Goal: Information Seeking & Learning: Learn about a topic

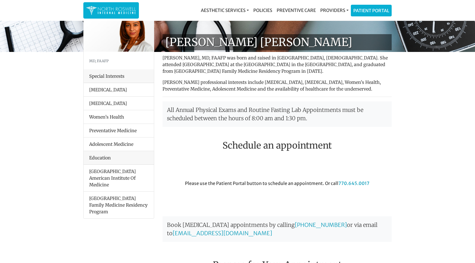
scroll to position [24, 0]
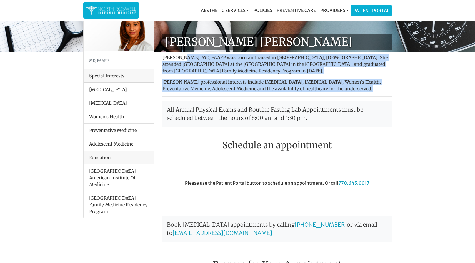
drag, startPoint x: 184, startPoint y: 58, endPoint x: 264, endPoint y: 102, distance: 91.2
click at [264, 102] on div "Dr. Farah Mubarak Ali Farah Mubarak Ali, MD, FAAFP was born and raised in Nairo…" at bounding box center [277, 202] width 238 height 336
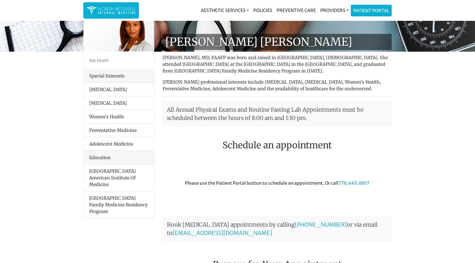
click at [293, 64] on p "Farah Mubarak Ali, MD, FAAFP was born and raised in Nairobi, Kenya. She attende…" at bounding box center [277, 64] width 229 height 20
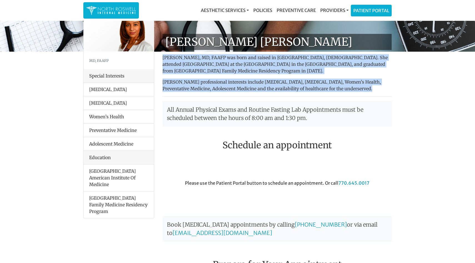
drag, startPoint x: 293, startPoint y: 64, endPoint x: 293, endPoint y: 81, distance: 16.4
click at [293, 81] on div "Dr. Farah Mubarak Ali Farah Mubarak Ali, MD, FAAFP was born and raised in Nairo…" at bounding box center [277, 202] width 238 height 336
click at [293, 81] on p "Dr. Ali’s professional interests include Hypertension, Diabetes, Women’s Health…" at bounding box center [277, 85] width 229 height 13
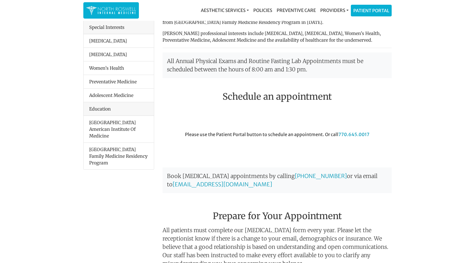
scroll to position [73, 0]
drag, startPoint x: 221, startPoint y: 39, endPoint x: 345, endPoint y: 39, distance: 123.6
click at [345, 39] on p "Dr. Ali’s professional interests include Hypertension, Diabetes, Women’s Health…" at bounding box center [277, 35] width 229 height 13
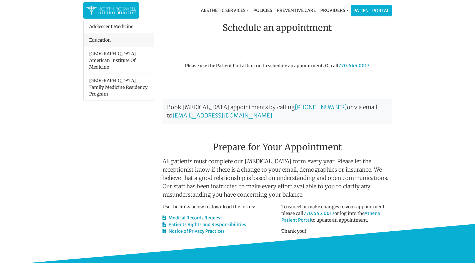
scroll to position [141, 0]
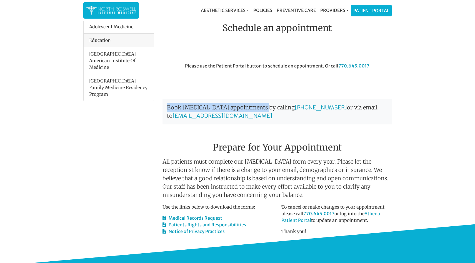
drag, startPoint x: 166, startPoint y: 107, endPoint x: 263, endPoint y: 107, distance: 96.4
click at [263, 107] on p "Book micro-needling appointments by calling 770-645-0017 or via email to manage…" at bounding box center [277, 112] width 229 height 26
click at [242, 72] on div "Please use the Patient Portal button to schedule an appointment. Or call 770.64…" at bounding box center [277, 78] width 238 height 31
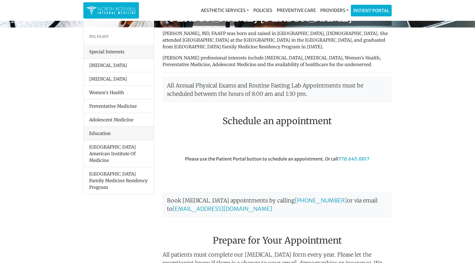
scroll to position [0, 0]
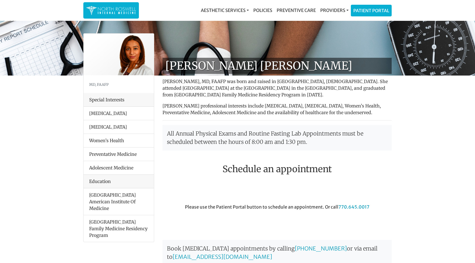
click at [188, 62] on h1 "[PERSON_NAME] [PERSON_NAME]" at bounding box center [277, 66] width 229 height 16
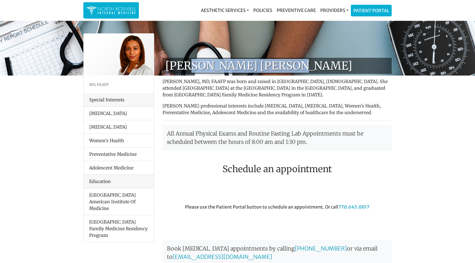
drag, startPoint x: 188, startPoint y: 62, endPoint x: 274, endPoint y: 62, distance: 86.1
click at [275, 62] on h1 "[PERSON_NAME] [PERSON_NAME]" at bounding box center [277, 66] width 229 height 16
copy h1 "Farah Mubarak Ali"
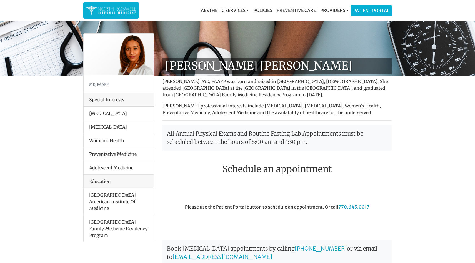
click at [286, 87] on p "Farah Mubarak Ali, MD, FAAFP was born and raised in Nairobi, Kenya. She attende…" at bounding box center [277, 88] width 229 height 20
click at [204, 80] on p "Farah Mubarak Ali, MD, FAAFP was born and raised in Nairobi, Kenya. She attende…" at bounding box center [277, 88] width 229 height 20
click at [250, 109] on p "Dr. Ali’s professional interests include Hypertension, Diabetes, Women’s Health…" at bounding box center [277, 109] width 229 height 13
click at [249, 82] on p "Farah Mubarak Ali, MD, FAAFP was born and raised in Nairobi, Kenya. She attende…" at bounding box center [277, 88] width 229 height 20
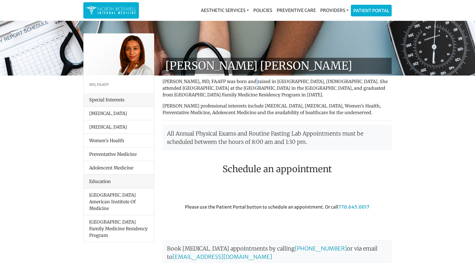
click at [249, 82] on p "Farah Mubarak Ali, MD, FAAFP was born and raised in Nairobi, Kenya. She attende…" at bounding box center [277, 88] width 229 height 20
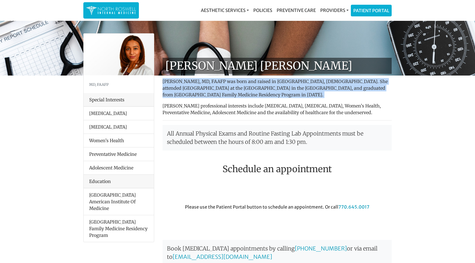
click at [249, 82] on p "Farah Mubarak Ali, MD, FAAFP was born and raised in Nairobi, Kenya. She attende…" at bounding box center [277, 88] width 229 height 20
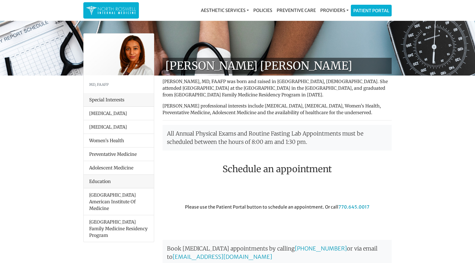
click at [283, 82] on p "Farah Mubarak Ali, MD, FAAFP was born and raised in Nairobi, Kenya. She attende…" at bounding box center [277, 88] width 229 height 20
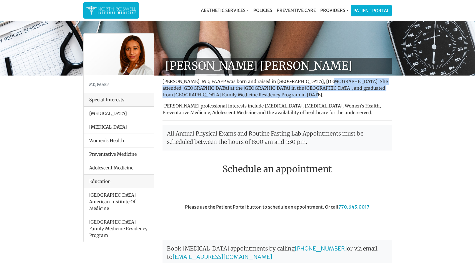
drag, startPoint x: 317, startPoint y: 82, endPoint x: 257, endPoint y: 94, distance: 61.5
click at [257, 94] on p "Farah Mubarak Ali, MD, FAAFP was born and raised in Nairobi, Kenya. She attende…" at bounding box center [277, 88] width 229 height 20
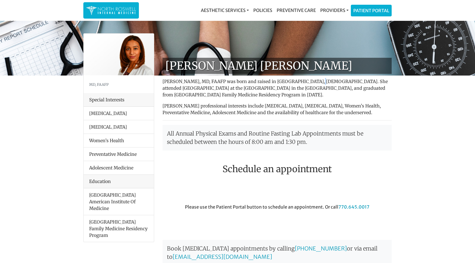
click at [310, 78] on p "Farah Mubarak Ali, MD, FAAFP was born and raised in Nairobi, Kenya. She attende…" at bounding box center [277, 88] width 229 height 20
drag, startPoint x: 173, startPoint y: 94, endPoint x: 284, endPoint y: 94, distance: 111.1
click at [284, 94] on p "Farah Mubarak Ali, MD, FAAFP was born and raised in Nairobi, Kenya. She attende…" at bounding box center [277, 88] width 229 height 20
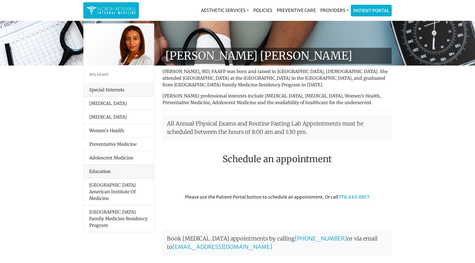
scroll to position [13, 0]
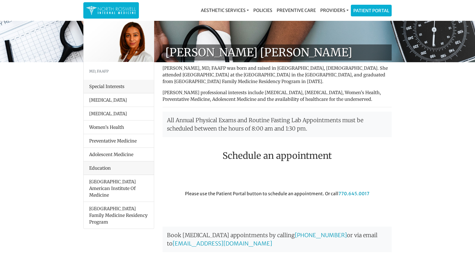
click at [207, 92] on p "Dr. Ali’s professional interests include Hypertension, Diabetes, Women’s Health…" at bounding box center [277, 95] width 229 height 13
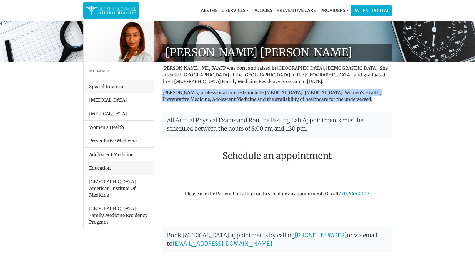
click at [207, 92] on p "Dr. Ali’s professional interests include Hypertension, Diabetes, Women’s Health…" at bounding box center [277, 95] width 229 height 13
click at [231, 88] on div "Dr. Farah Mubarak Ali Farah Mubarak Ali, MD, FAAFP was born and raised in Nairo…" at bounding box center [277, 212] width 238 height 336
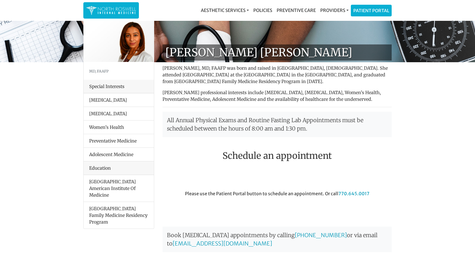
click at [232, 81] on p "Farah Mubarak Ali, MD, FAAFP was born and raised in Nairobi, Kenya. She attende…" at bounding box center [277, 75] width 229 height 20
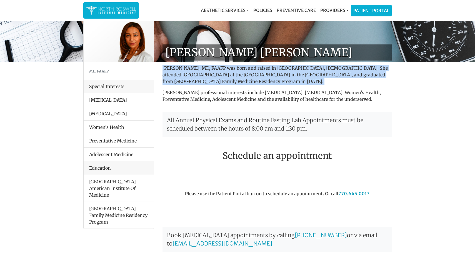
click at [232, 81] on p "Farah Mubarak Ali, MD, FAAFP was born and raised in Nairobi, Kenya. She attende…" at bounding box center [277, 75] width 229 height 20
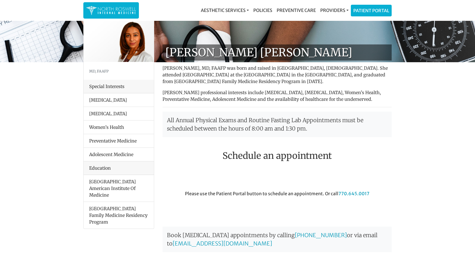
click at [229, 65] on p "Farah Mubarak Ali, MD, FAAFP was born and raised in Nairobi, Kenya. She attende…" at bounding box center [277, 75] width 229 height 20
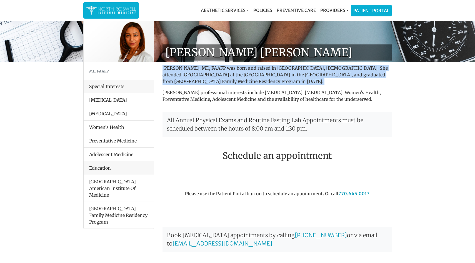
click at [229, 65] on p "Farah Mubarak Ali, MD, FAAFP was born and raised in Nairobi, Kenya. She attende…" at bounding box center [277, 75] width 229 height 20
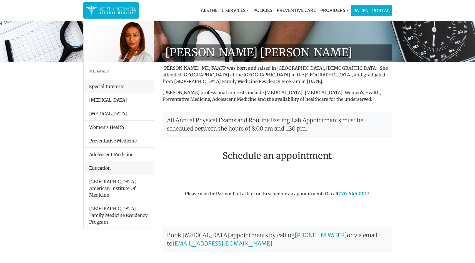
click at [213, 74] on p "Farah Mubarak Ali, MD, FAAFP was born and raised in Nairobi, Kenya. She attende…" at bounding box center [277, 75] width 229 height 20
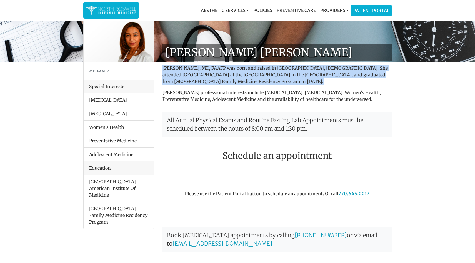
click at [213, 74] on p "Farah Mubarak Ali, MD, FAAFP was born and raised in Nairobi, Kenya. She attende…" at bounding box center [277, 75] width 229 height 20
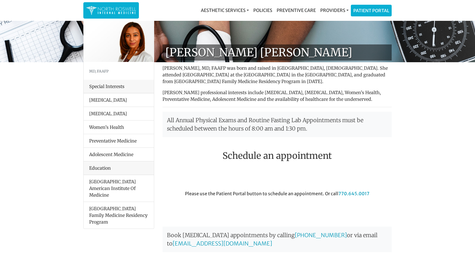
click at [196, 96] on p "Dr. Ali’s professional interests include Hypertension, Diabetes, Women’s Health…" at bounding box center [277, 95] width 229 height 13
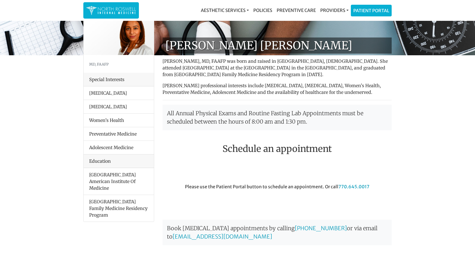
scroll to position [21, 0]
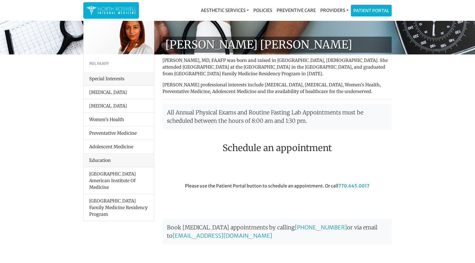
click at [214, 89] on p "Dr. Ali’s professional interests include Hypertension, Diabetes, Women’s Health…" at bounding box center [277, 87] width 229 height 13
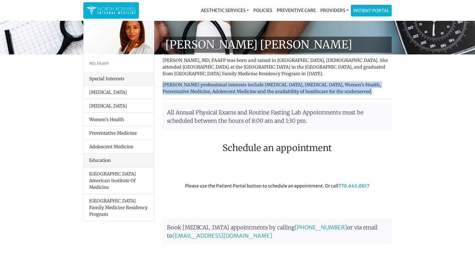
click at [214, 89] on p "Dr. Ali’s professional interests include Hypertension, Diabetes, Women’s Health…" at bounding box center [277, 87] width 229 height 13
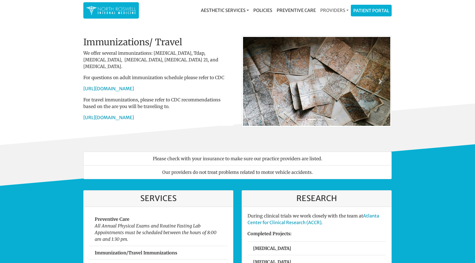
click at [342, 11] on link "Providers" at bounding box center [334, 10] width 33 height 11
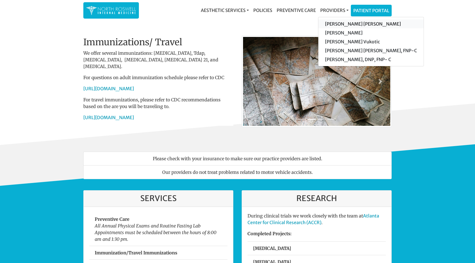
click at [374, 22] on link "[PERSON_NAME] [PERSON_NAME]" at bounding box center [370, 23] width 105 height 9
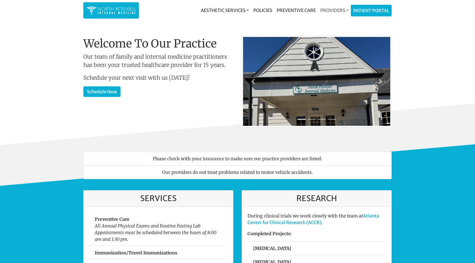
click at [331, 11] on link "Providers" at bounding box center [334, 10] width 33 height 11
